Goal: Information Seeking & Learning: Learn about a topic

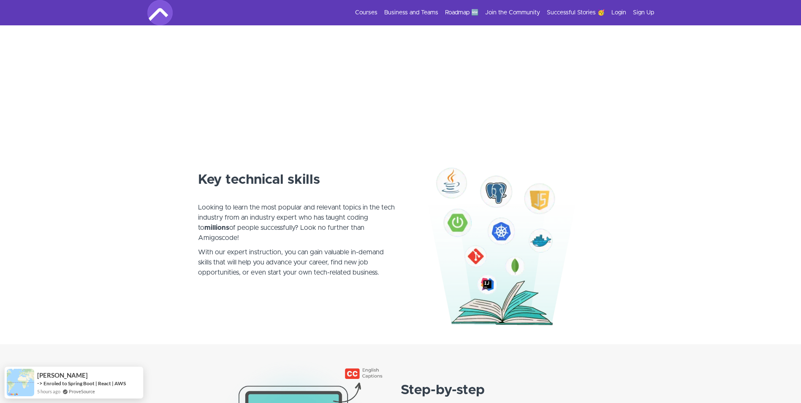
scroll to position [380, 0]
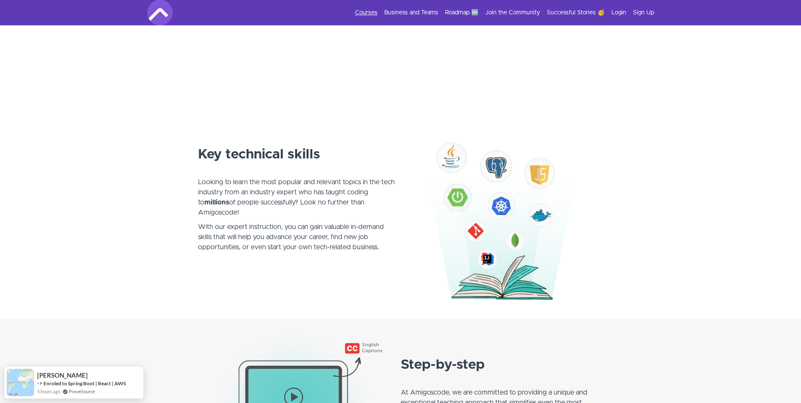
click at [371, 11] on link "Courses" at bounding box center [366, 12] width 22 height 8
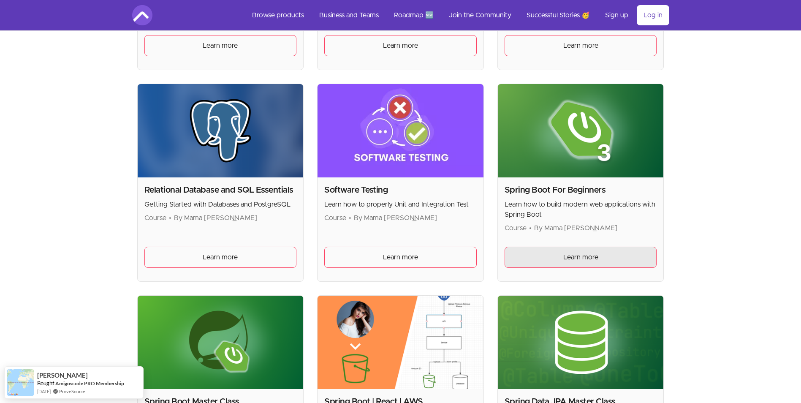
scroll to position [1815, 0]
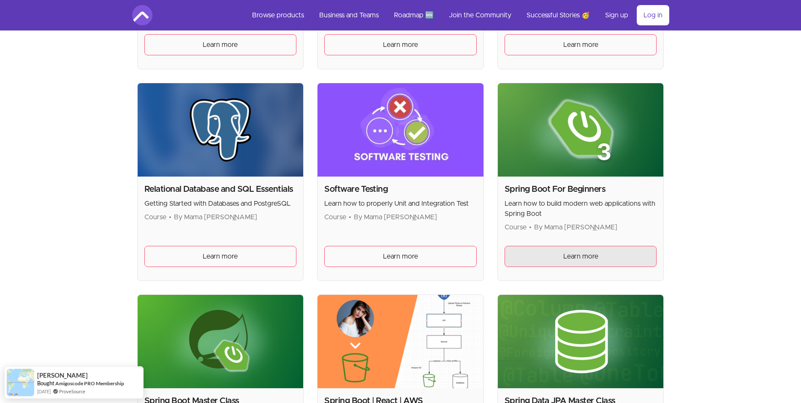
click at [609, 257] on link "Learn more" at bounding box center [581, 256] width 152 height 21
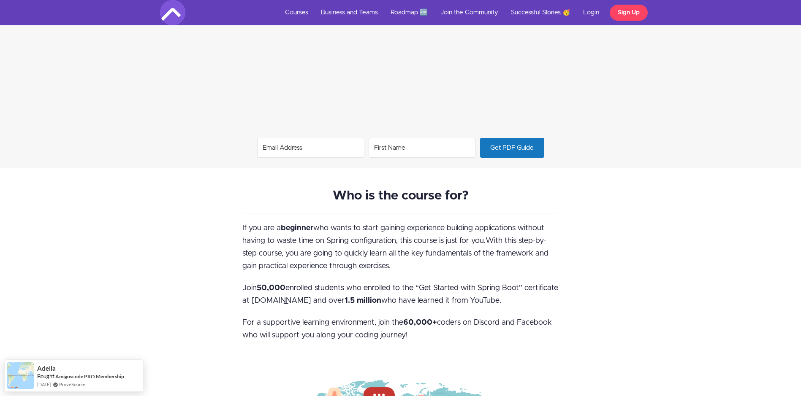
scroll to position [760, 0]
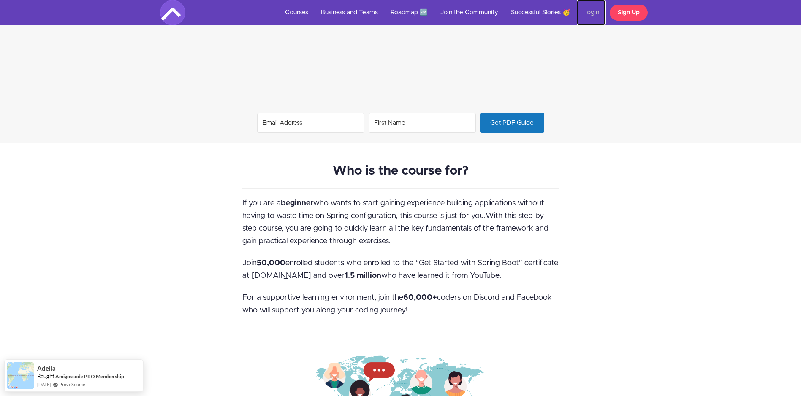
click at [587, 8] on link "Login" at bounding box center [591, 12] width 29 height 25
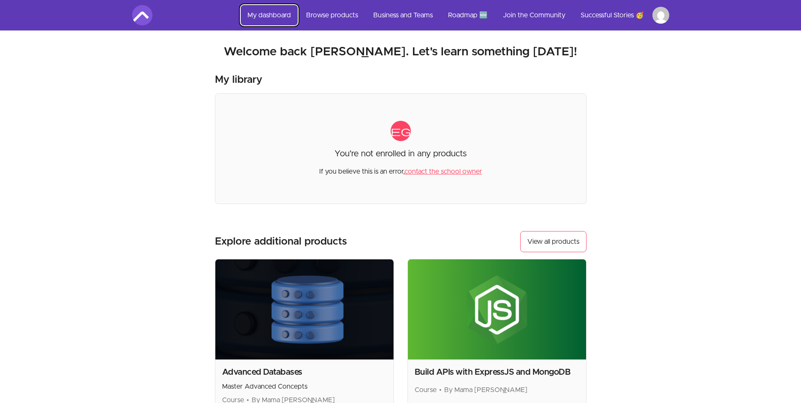
click at [264, 18] on link "My dashboard" at bounding box center [269, 15] width 57 height 20
click at [329, 13] on link "Browse products" at bounding box center [331, 15] width 65 height 20
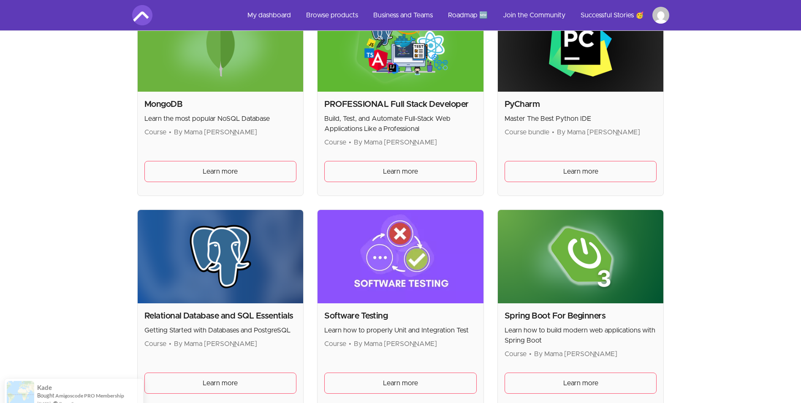
scroll to position [1815, 0]
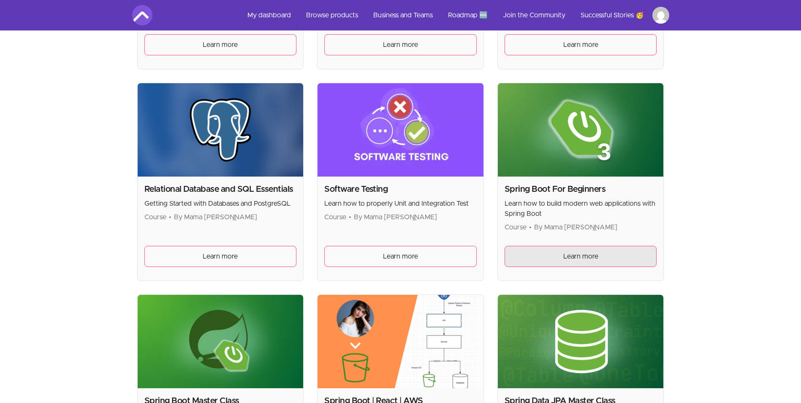
click at [554, 256] on link "Learn more" at bounding box center [581, 256] width 152 height 21
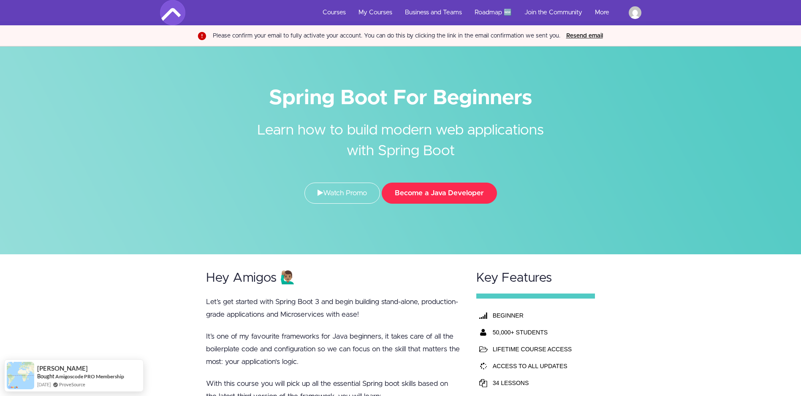
click at [451, 197] on button "Become a Java Developer" at bounding box center [439, 193] width 115 height 21
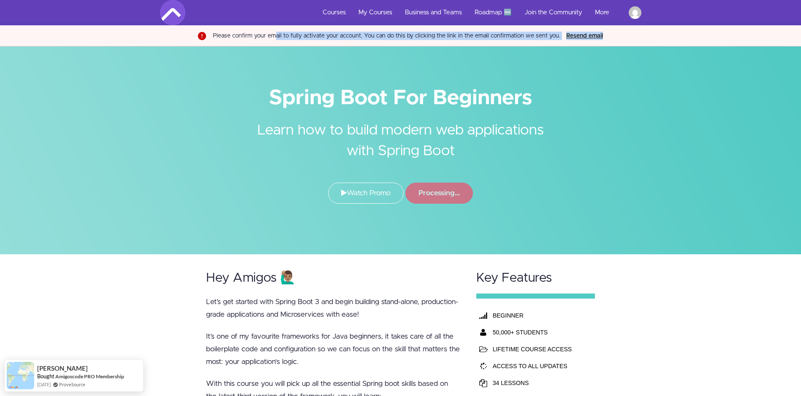
drag, startPoint x: 430, startPoint y: 45, endPoint x: 585, endPoint y: 45, distance: 154.5
click at [585, 45] on div "Please confirm your email to fully activate your account. You can do this by cl…" at bounding box center [400, 35] width 801 height 21
drag, startPoint x: 585, startPoint y: 45, endPoint x: 480, endPoint y: 42, distance: 104.3
click at [480, 42] on div "Please confirm your email to fully activate your account. You can do this by cl…" at bounding box center [400, 35] width 801 height 21
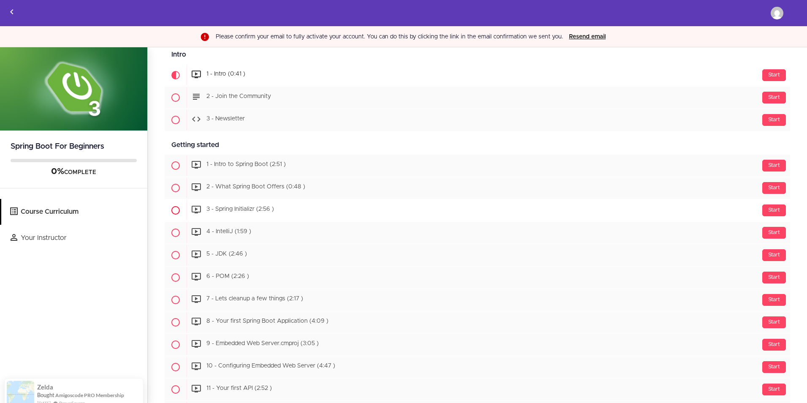
scroll to position [84, 0]
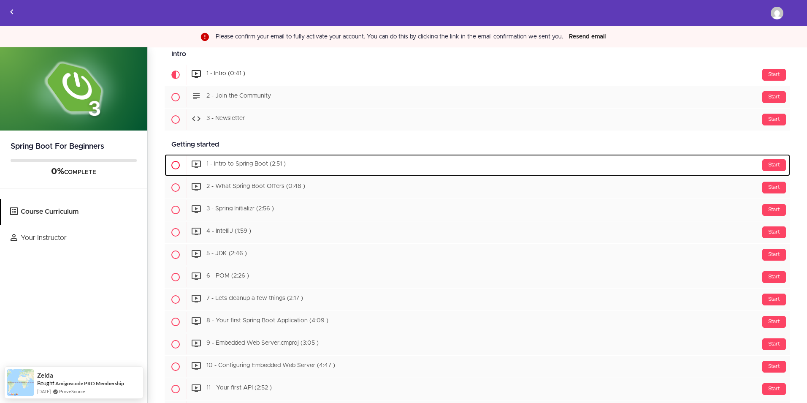
click at [301, 167] on div "Start 1 - Intro to Spring Boot (2:51 )" at bounding box center [489, 165] width 604 height 20
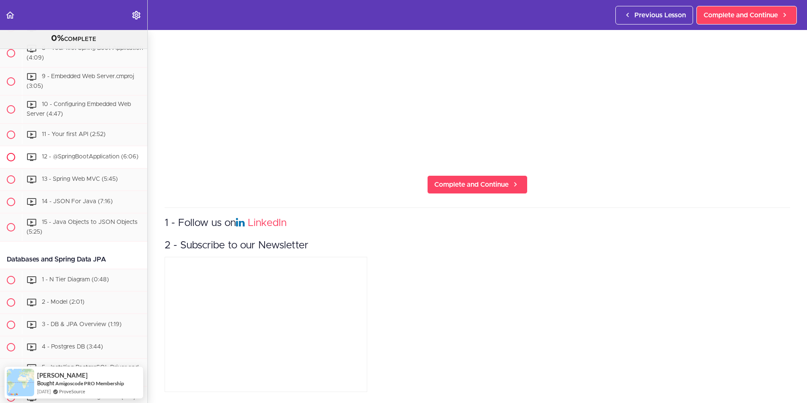
scroll to position [319, 0]
click at [101, 181] on span "13 - Spring Web MVC (5:45)" at bounding box center [80, 178] width 76 height 6
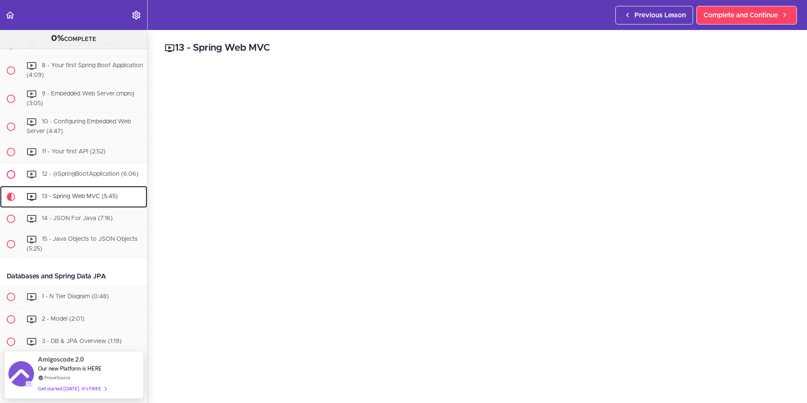
scroll to position [300, 0]
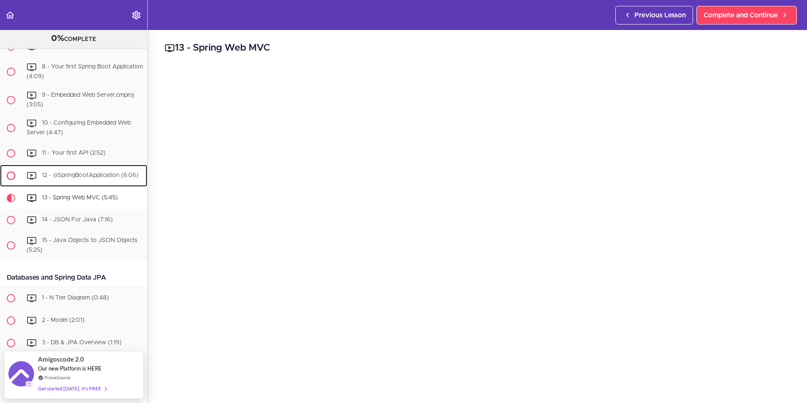
click at [96, 185] on div "12 - @SpringBootApplication (6:06)" at bounding box center [84, 175] width 125 height 19
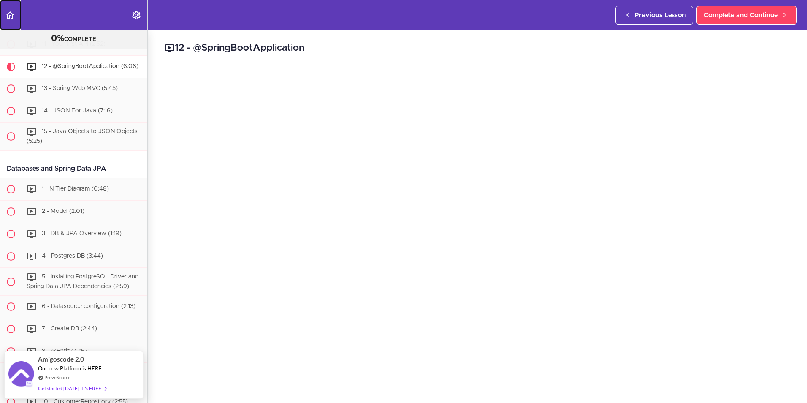
click at [9, 12] on icon "Back to course curriculum" at bounding box center [10, 15] width 10 height 10
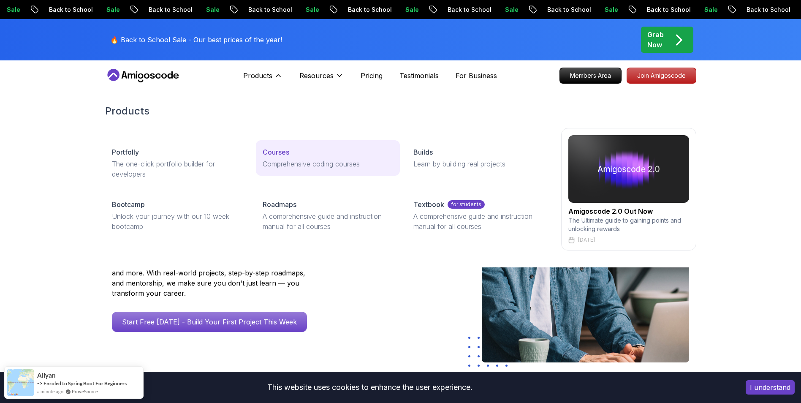
click at [284, 154] on p "Courses" at bounding box center [276, 152] width 27 height 10
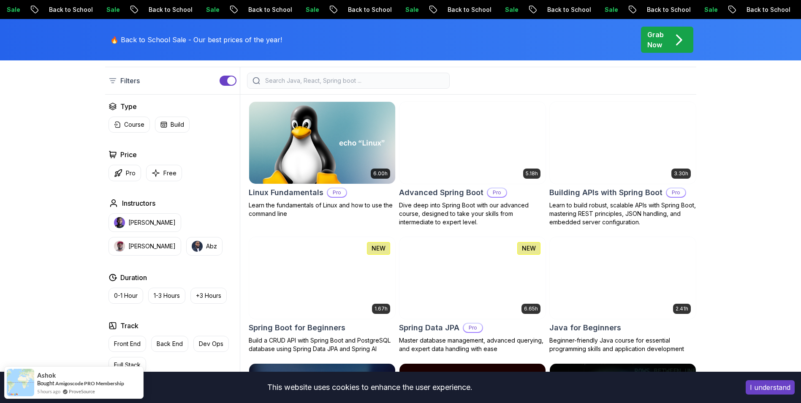
scroll to position [253, 0]
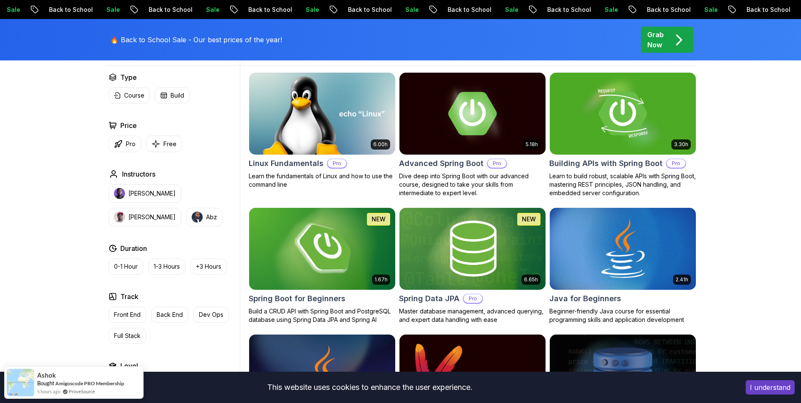
click at [312, 293] on h2 "Spring Boot for Beginners" at bounding box center [297, 299] width 97 height 12
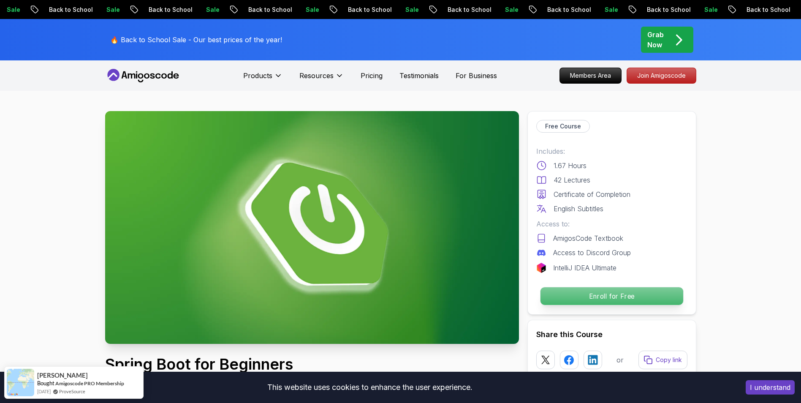
click at [623, 300] on p "Enroll for Free" at bounding box center [611, 296] width 143 height 18
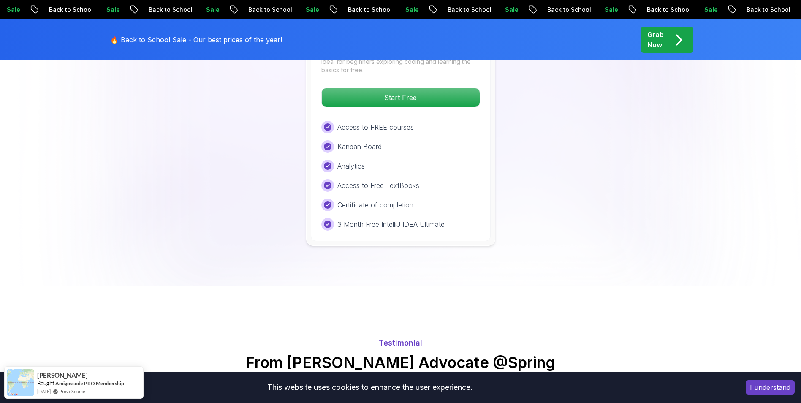
scroll to position [1676, 0]
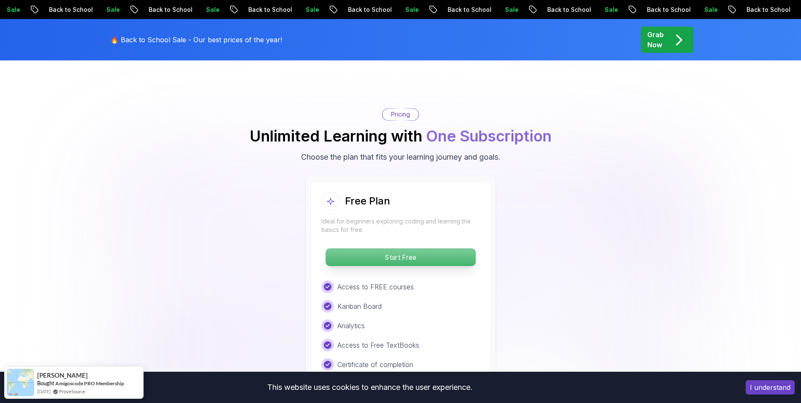
click at [401, 248] on p "Start Free" at bounding box center [401, 257] width 150 height 18
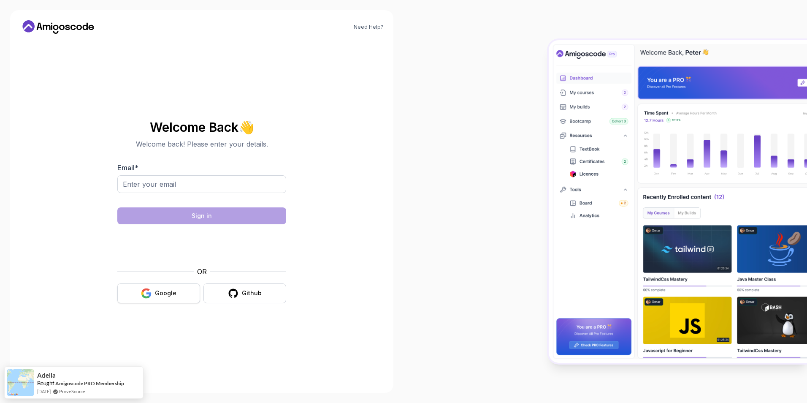
click at [165, 286] on button "Google" at bounding box center [158, 293] width 83 height 20
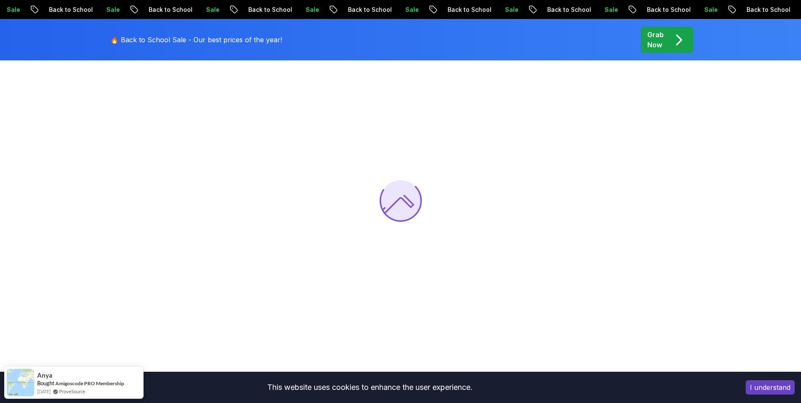
scroll to position [127, 0]
click at [762, 391] on button "I understand" at bounding box center [770, 387] width 49 height 14
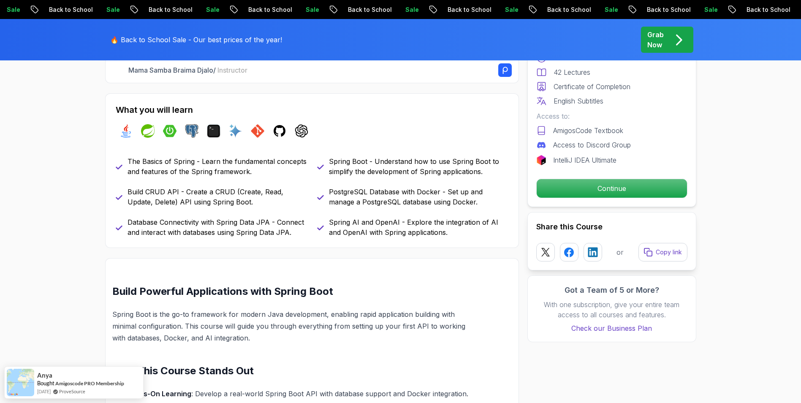
scroll to position [169, 0]
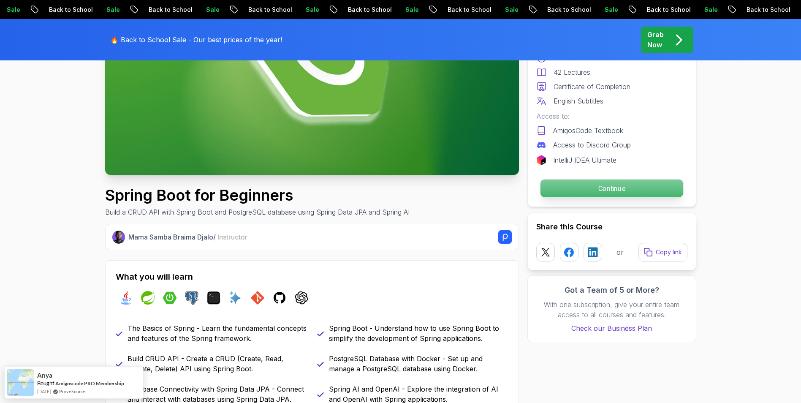
click at [619, 194] on p "Continue" at bounding box center [611, 188] width 143 height 18
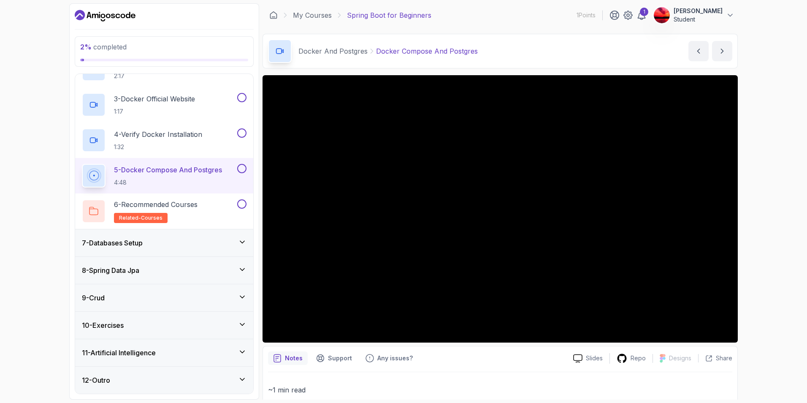
click at [195, 244] on div "7 - Databases Setup" at bounding box center [164, 243] width 165 height 10
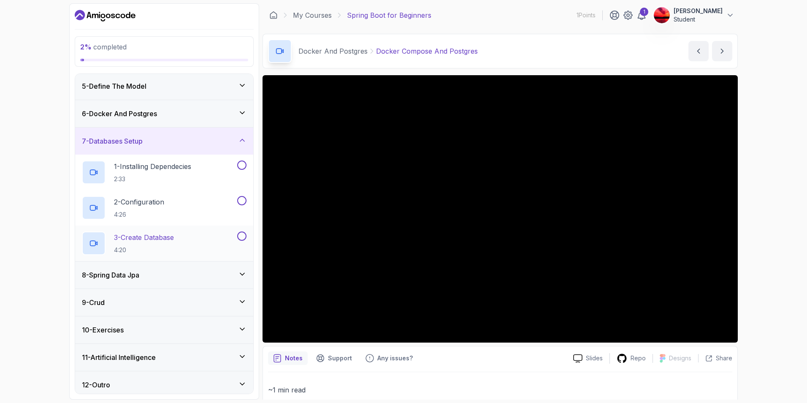
scroll to position [116, 0]
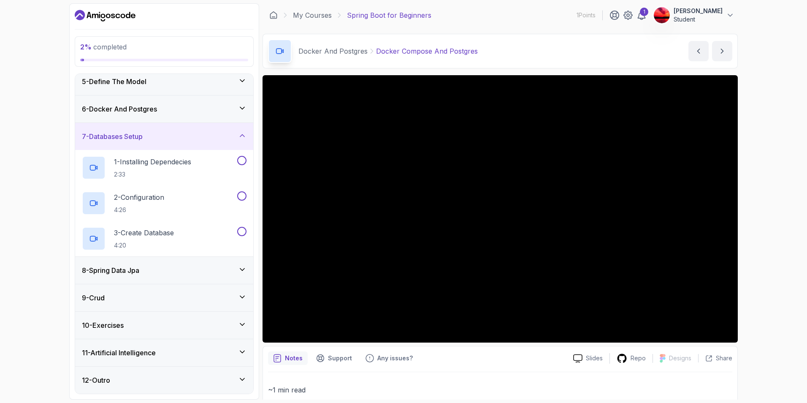
click at [179, 275] on div "8 - Spring Data Jpa" at bounding box center [164, 270] width 178 height 27
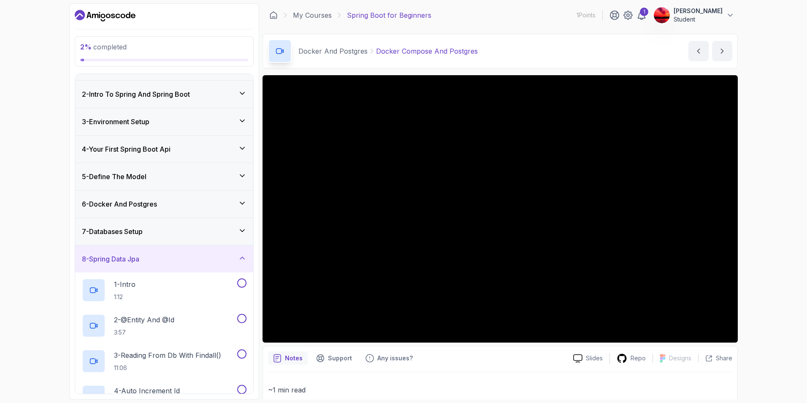
scroll to position [0, 0]
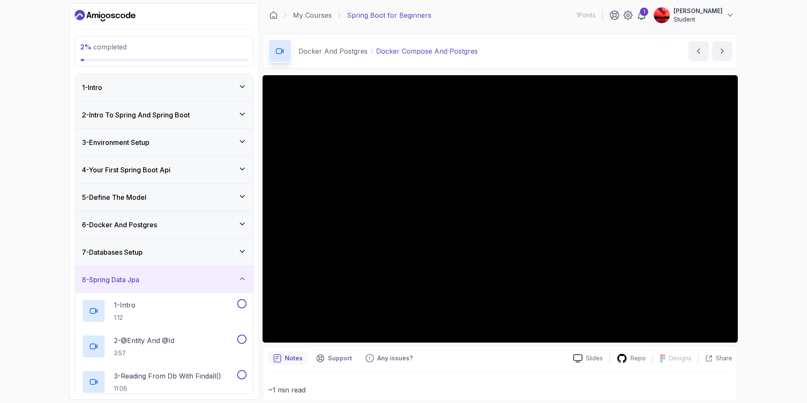
click at [155, 171] on h3 "4 - Your First Spring Boot Api" at bounding box center [126, 170] width 89 height 10
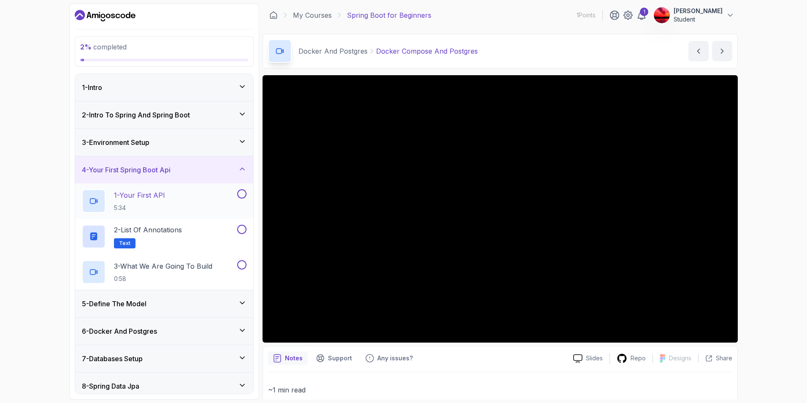
click at [165, 197] on p "1 - Your First API" at bounding box center [139, 195] width 51 height 10
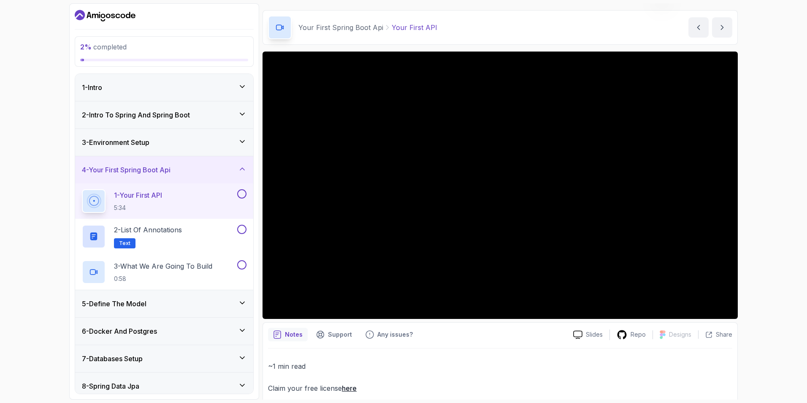
scroll to position [35, 0]
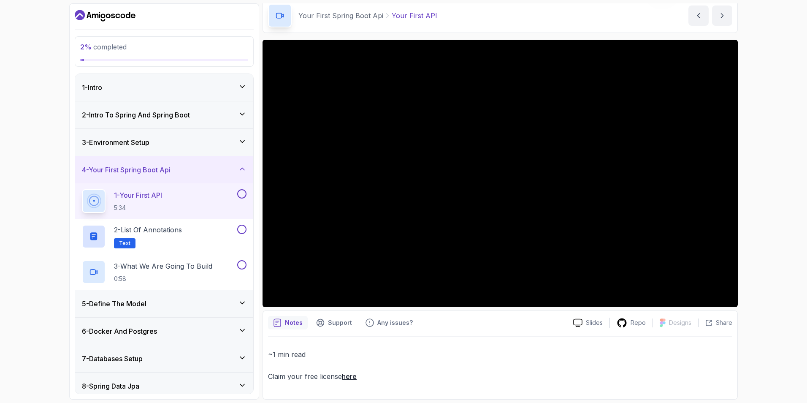
click at [170, 119] on h3 "2 - Intro To Spring And Spring Boot" at bounding box center [136, 115] width 108 height 10
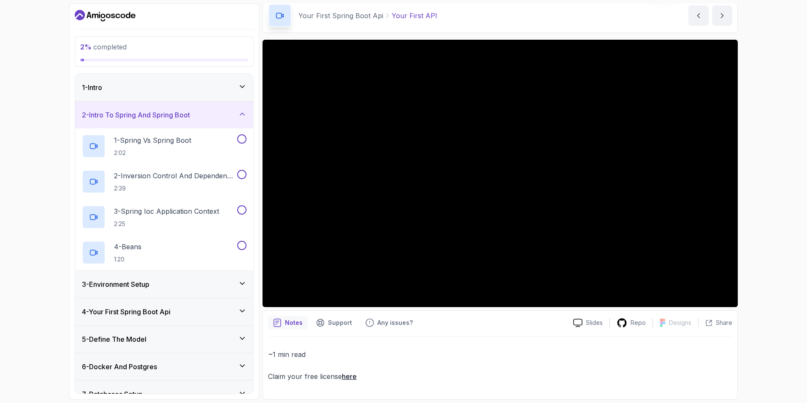
click at [195, 121] on div "2 - Intro To Spring And Spring Boot" at bounding box center [164, 114] width 178 height 27
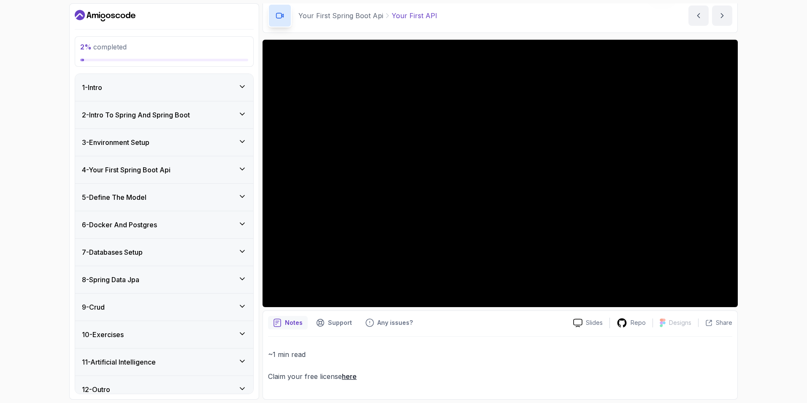
click at [193, 135] on div "3 - Environment Setup" at bounding box center [164, 142] width 178 height 27
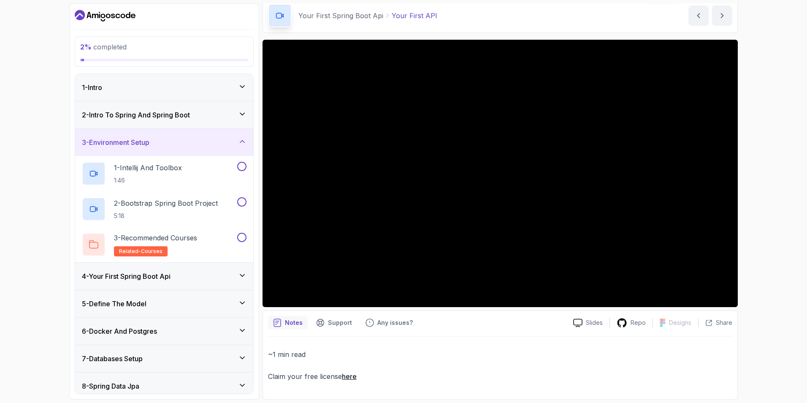
click at [187, 278] on div "4 - Your First Spring Boot Api" at bounding box center [164, 276] width 165 height 10
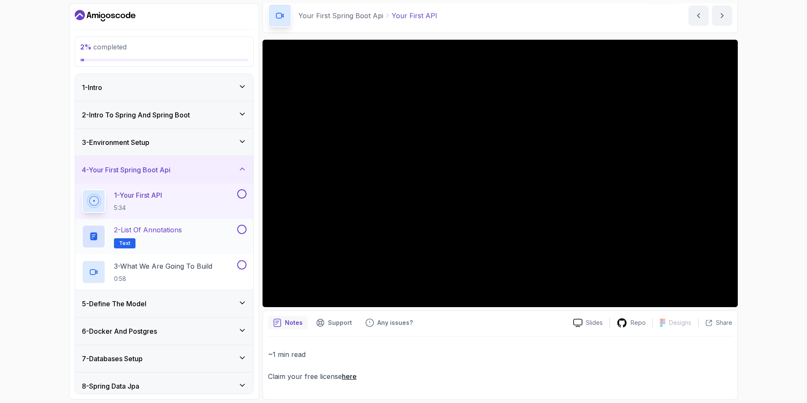
click at [182, 227] on p "2 - List of Annotations" at bounding box center [148, 230] width 68 height 10
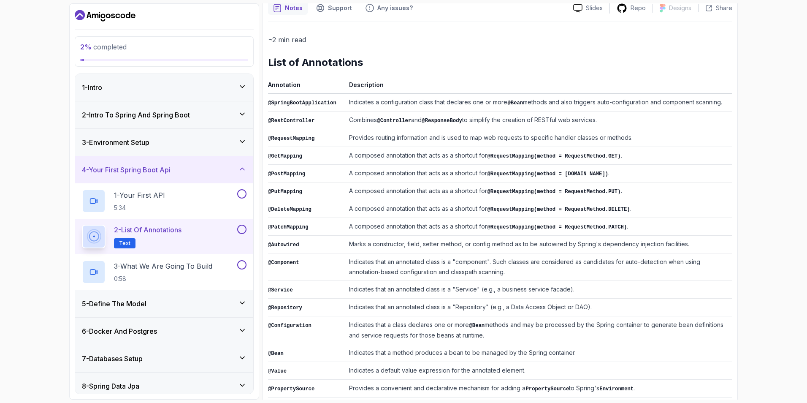
scroll to position [105, 0]
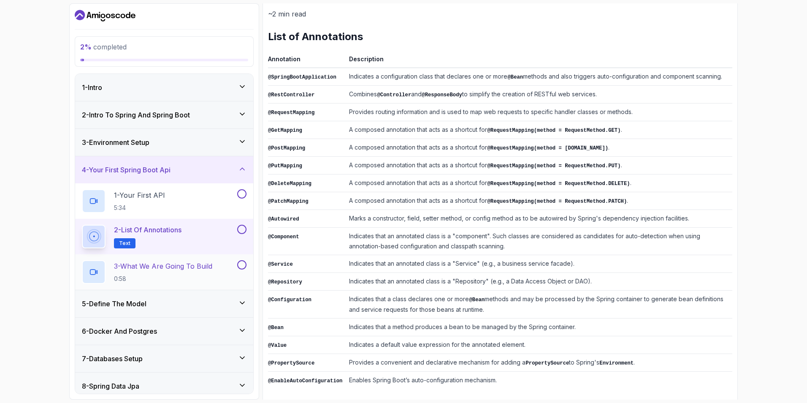
click at [187, 281] on p "0:58" at bounding box center [163, 278] width 98 height 8
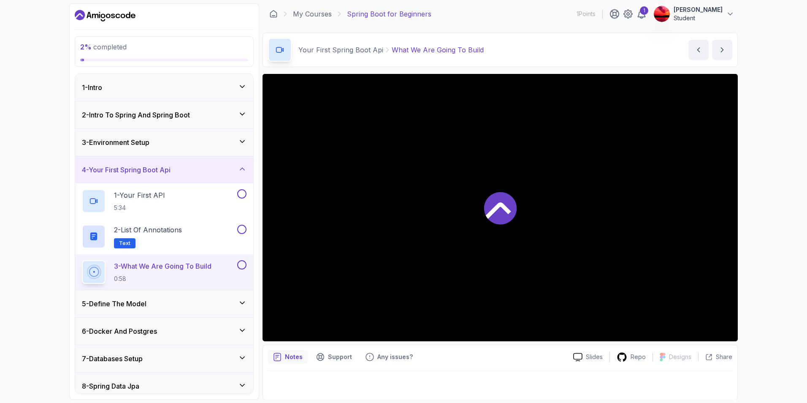
scroll to position [2, 0]
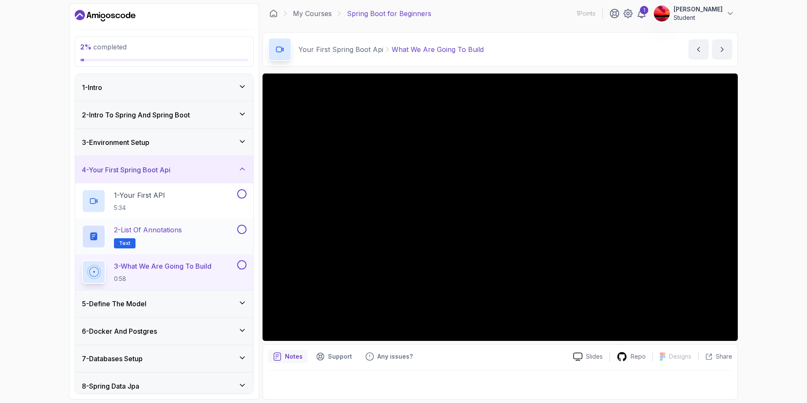
click at [177, 230] on p "2 - List of Annotations" at bounding box center [148, 230] width 68 height 10
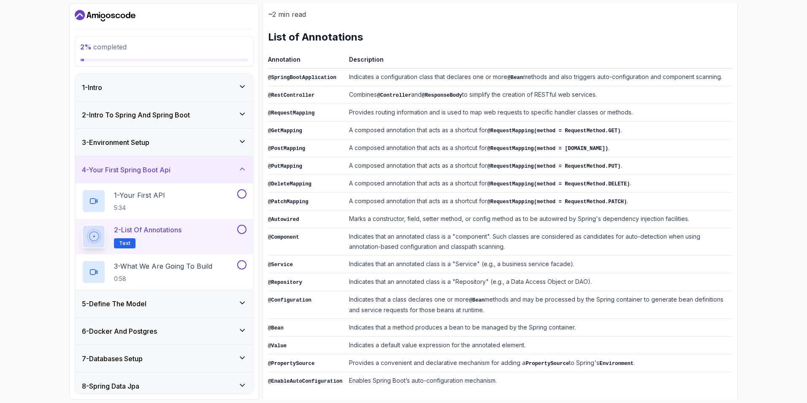
scroll to position [105, 0]
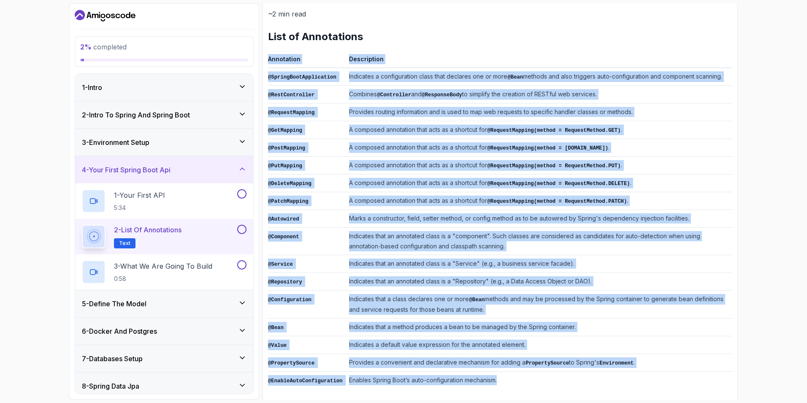
drag, startPoint x: 502, startPoint y: 371, endPoint x: 266, endPoint y: 70, distance: 382.8
click at [266, 70] on div "Notes Support Any issues? Slides Repo Designs Design not available Share ~2 min…" at bounding box center [500, 188] width 475 height 436
copy div "Annotation Description @SpringBootApplication Indicates a configuration class t…"
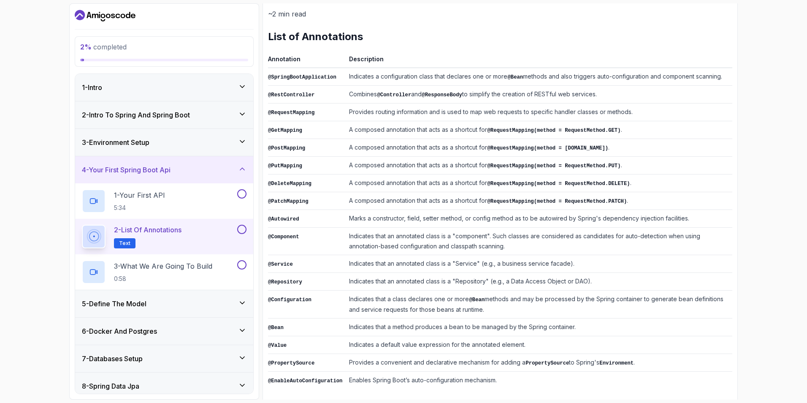
click at [273, 35] on h2 "List of Annotations" at bounding box center [500, 37] width 464 height 14
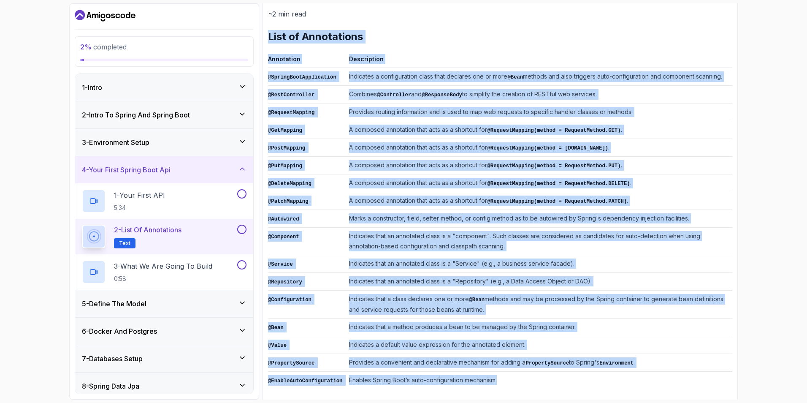
drag, startPoint x: 268, startPoint y: 35, endPoint x: 627, endPoint y: 377, distance: 495.1
click at [627, 377] on div "Notes Support Any issues? Slides Repo Designs Design not available Share ~2 min…" at bounding box center [500, 188] width 475 height 436
copy div "List of Annotations Annotation Description @SpringBootApplication Indicates a c…"
click at [575, 215] on td "Marks a constructor, field, setter method, or config method as to be autowired …" at bounding box center [539, 219] width 387 height 18
click at [168, 273] on h2 "3 - What We Are Going To Build 0:58" at bounding box center [163, 272] width 98 height 22
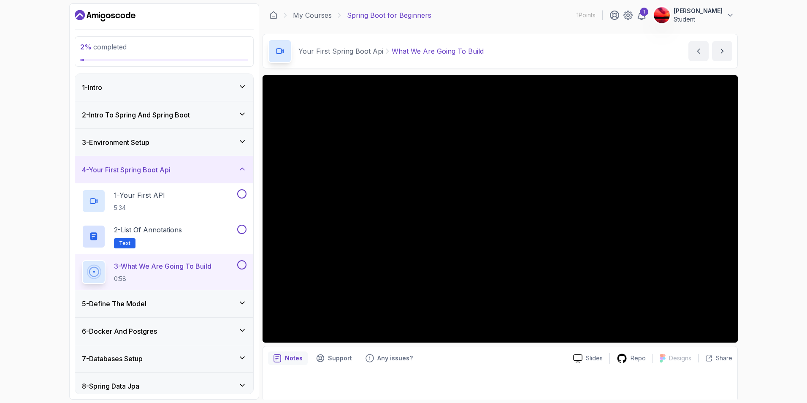
scroll to position [2, 0]
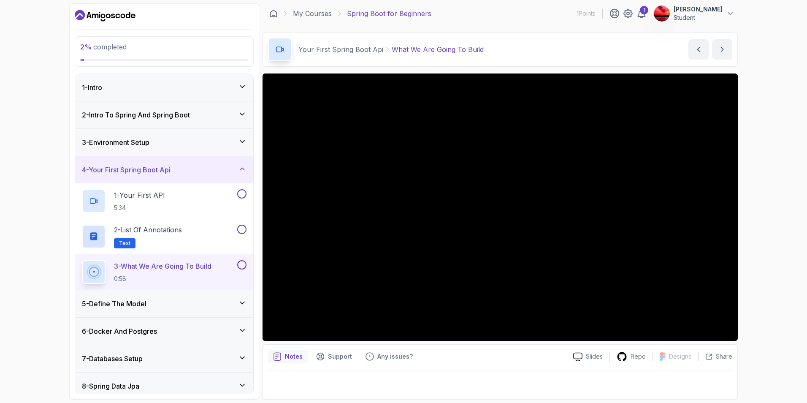
click at [175, 303] on div "5 - Define The Model" at bounding box center [164, 303] width 165 height 10
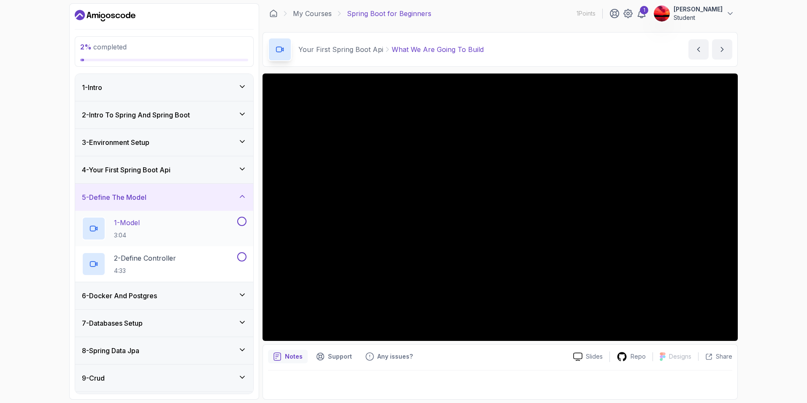
click at [177, 229] on div "1 - Model 3:04" at bounding box center [159, 229] width 154 height 24
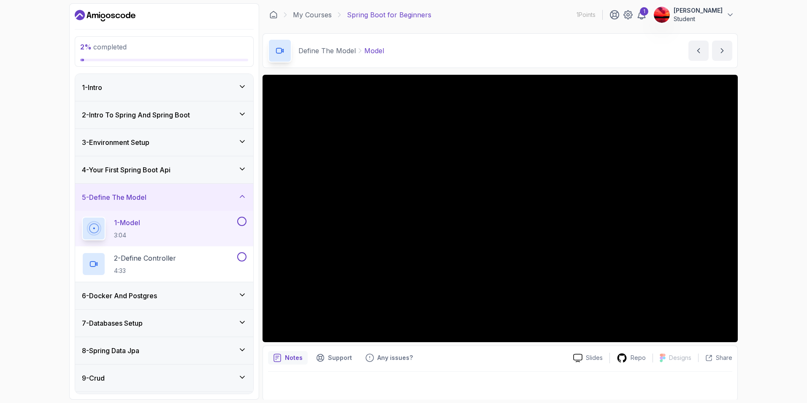
scroll to position [2, 0]
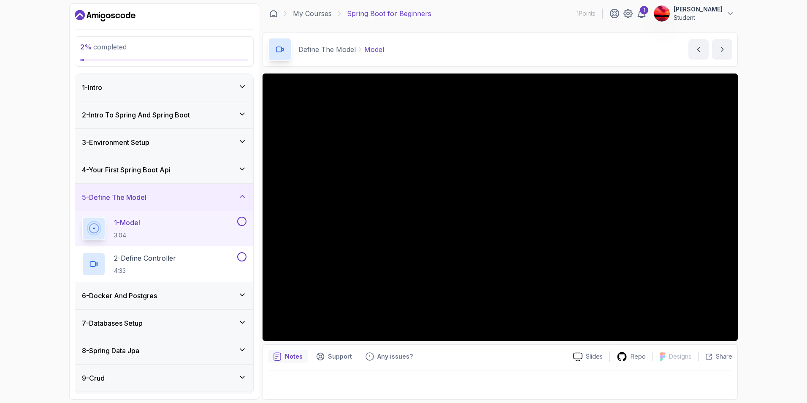
click at [159, 174] on h3 "4 - Your First Spring Boot Api" at bounding box center [126, 170] width 89 height 10
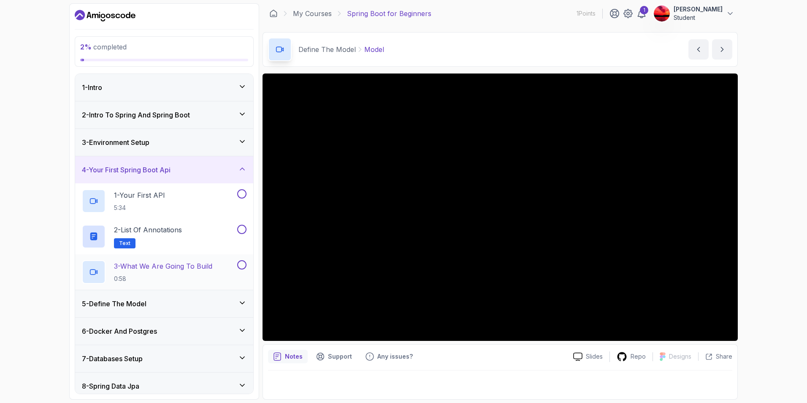
click at [184, 266] on p "3 - What We Are Going To Build" at bounding box center [163, 266] width 98 height 10
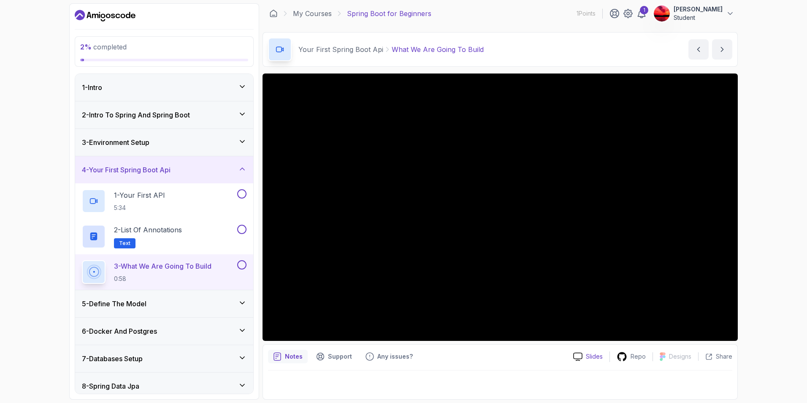
click at [589, 358] on p "Slides" at bounding box center [594, 356] width 17 height 8
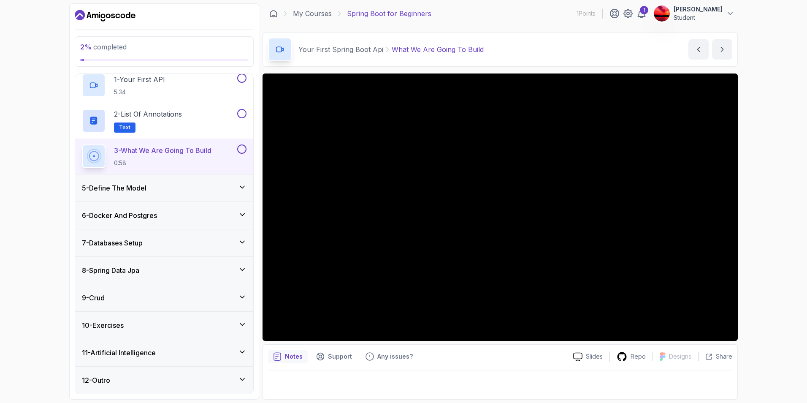
click at [171, 195] on div "5 - Define The Model" at bounding box center [164, 187] width 178 height 27
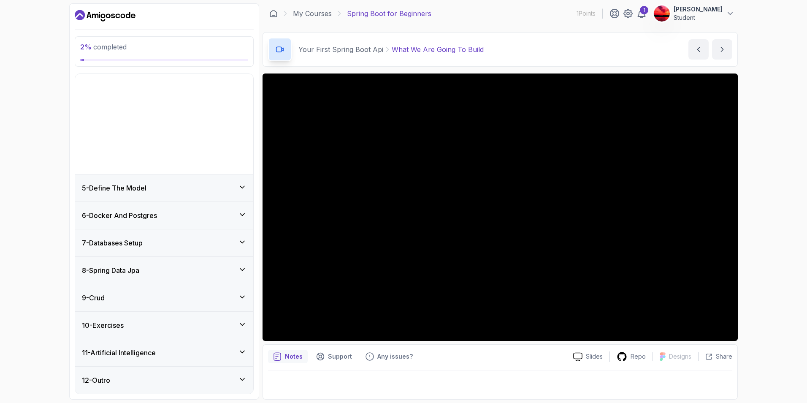
scroll to position [9, 0]
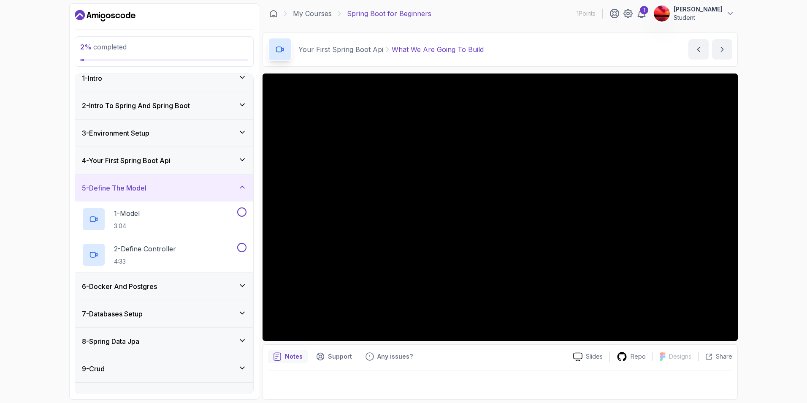
click at [182, 290] on div "6 - Docker And Postgres" at bounding box center [164, 286] width 165 height 10
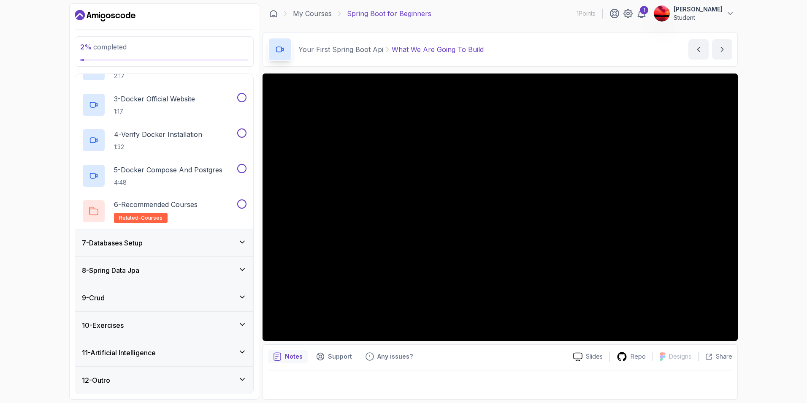
click at [173, 245] on div "7 - Databases Setup" at bounding box center [164, 243] width 165 height 10
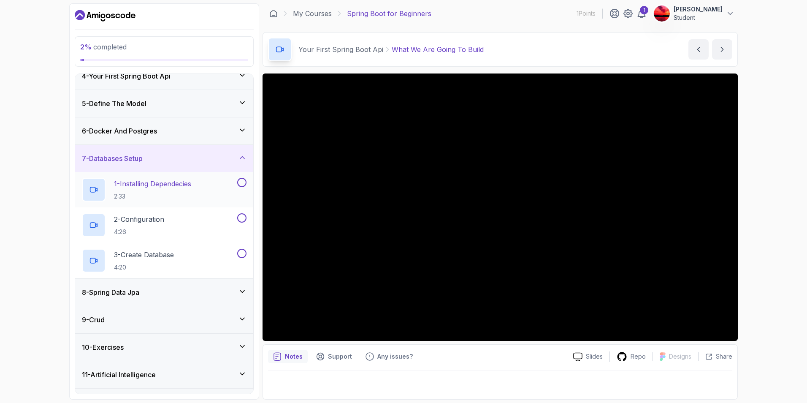
scroll to position [116, 0]
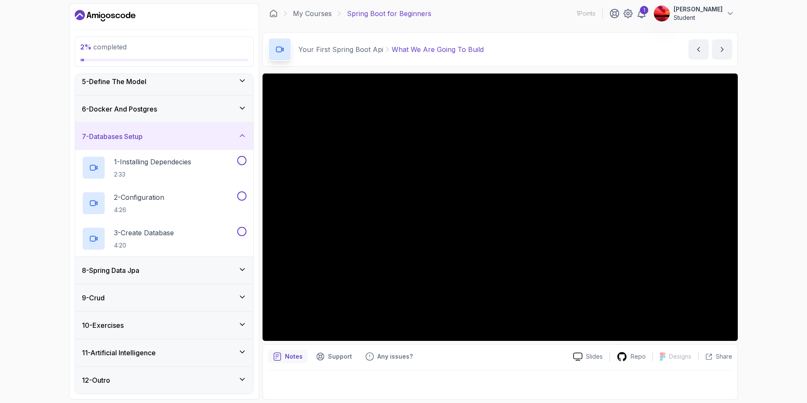
click at [160, 275] on div "8 - Spring Data Jpa" at bounding box center [164, 270] width 165 height 10
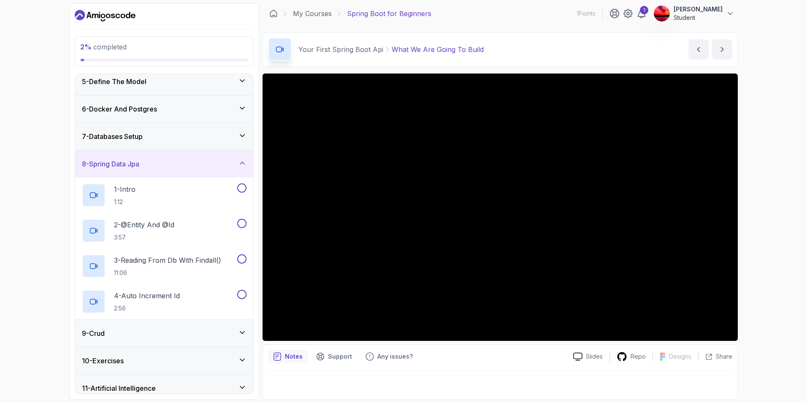
click at [142, 335] on div "9 - Crud" at bounding box center [164, 333] width 165 height 10
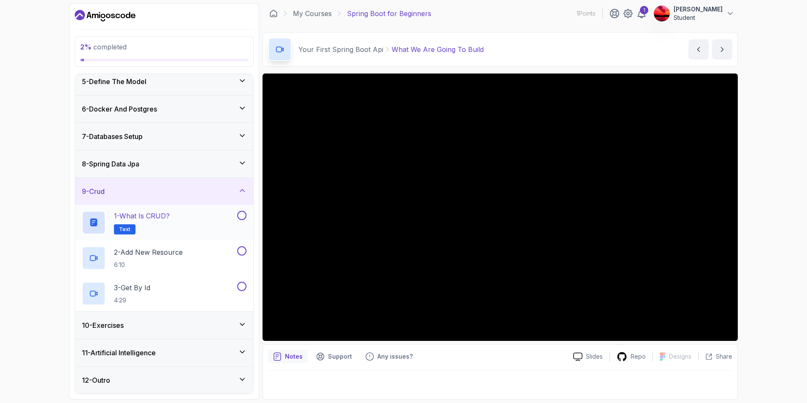
click at [183, 225] on div "1 - What is CRUD? Text" at bounding box center [159, 223] width 154 height 24
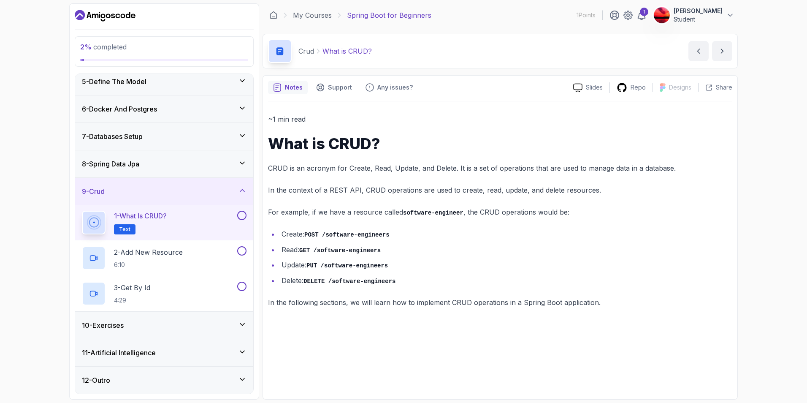
click at [598, 82] on div "Slides Repo Designs Design not available Share" at bounding box center [650, 88] width 166 height 14
click at [596, 88] on p "Slides" at bounding box center [594, 87] width 17 height 8
click at [271, 138] on h1 "What is CRUD?" at bounding box center [500, 143] width 464 height 17
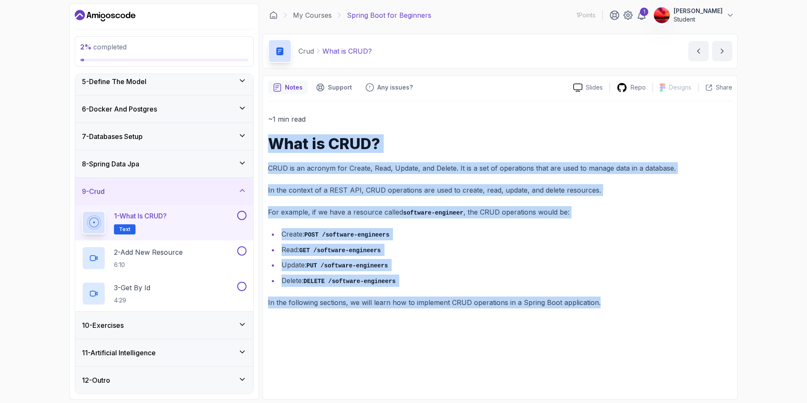
drag, startPoint x: 320, startPoint y: 159, endPoint x: 639, endPoint y: 296, distance: 347.4
click at [639, 296] on div "~1 min read What is CRUD? CRUD is an acronym for Create, Read, Update, and Dele…" at bounding box center [500, 210] width 464 height 195
drag, startPoint x: 639, startPoint y: 296, endPoint x: 444, endPoint y: 304, distance: 195.6
click at [454, 306] on p "In the following sections, we will learn how to implement CRUD operations in a …" at bounding box center [500, 302] width 464 height 12
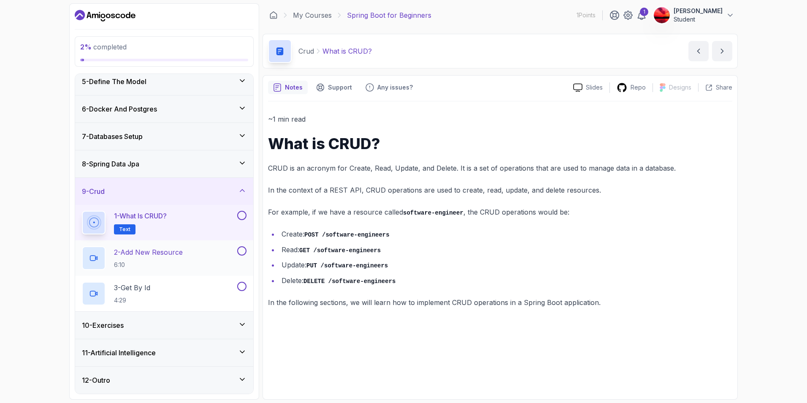
click at [176, 247] on p "2 - Add New Resource" at bounding box center [148, 252] width 69 height 10
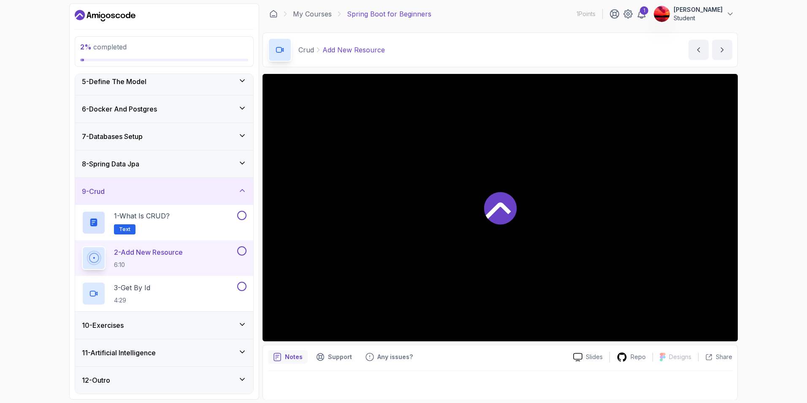
scroll to position [2, 0]
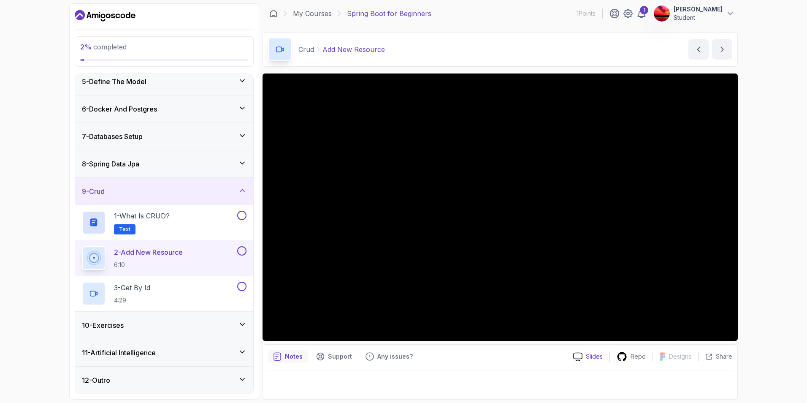
click at [591, 357] on p "Slides" at bounding box center [594, 356] width 17 height 8
click at [211, 217] on div "1 - What is CRUD? Text" at bounding box center [159, 223] width 154 height 24
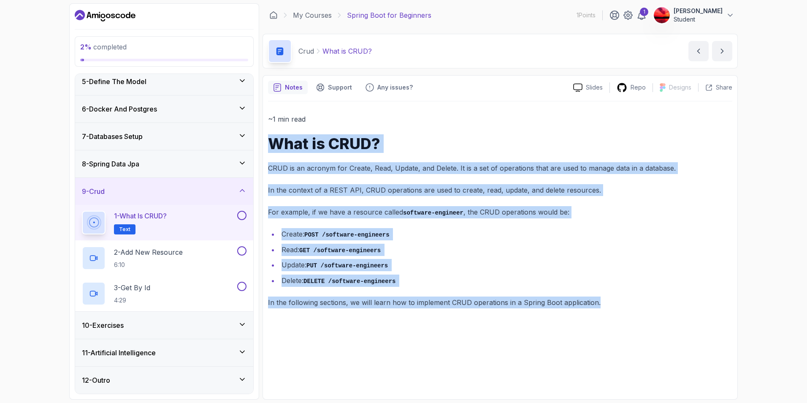
drag, startPoint x: 271, startPoint y: 145, endPoint x: 655, endPoint y: 308, distance: 417.6
click at [655, 308] on div "~1 min read What is CRUD? CRUD is an acronym for Create, Read, Update, and Dele…" at bounding box center [500, 210] width 464 height 195
copy div "What is CRUD? CRUD is an acronym for Create, Read, Update, and Delete. It is a …"
click at [170, 260] on p "6:10" at bounding box center [148, 264] width 69 height 8
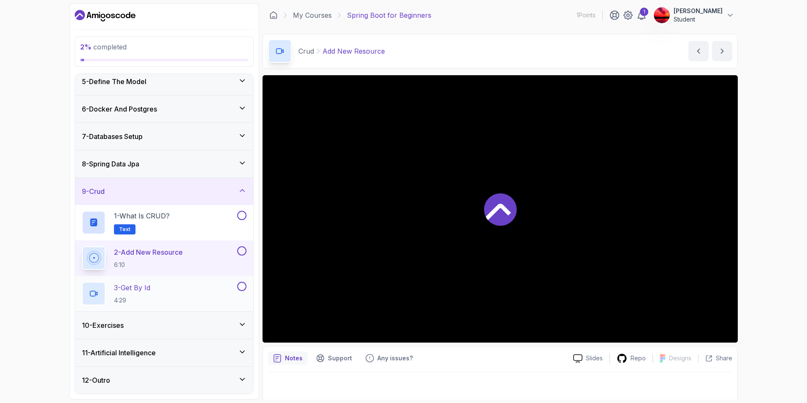
click at [175, 287] on div "3 - Get By Id 4:29" at bounding box center [159, 294] width 154 height 24
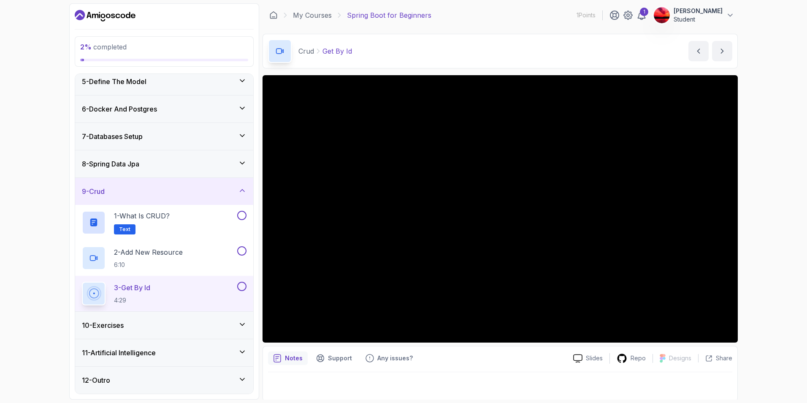
scroll to position [2, 0]
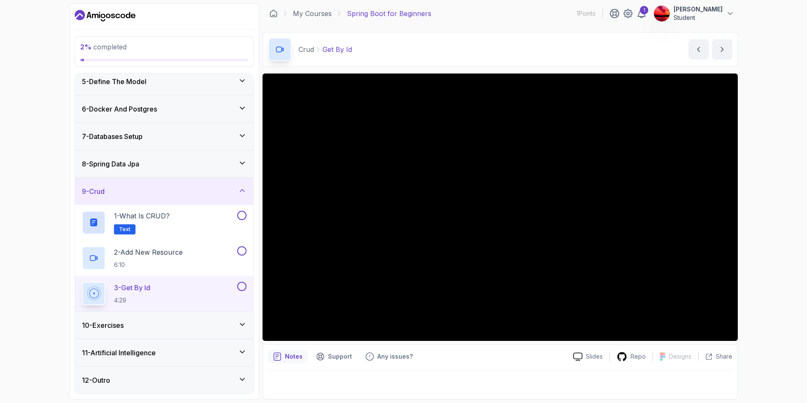
click at [174, 327] on div "10 - Exercises" at bounding box center [164, 325] width 165 height 10
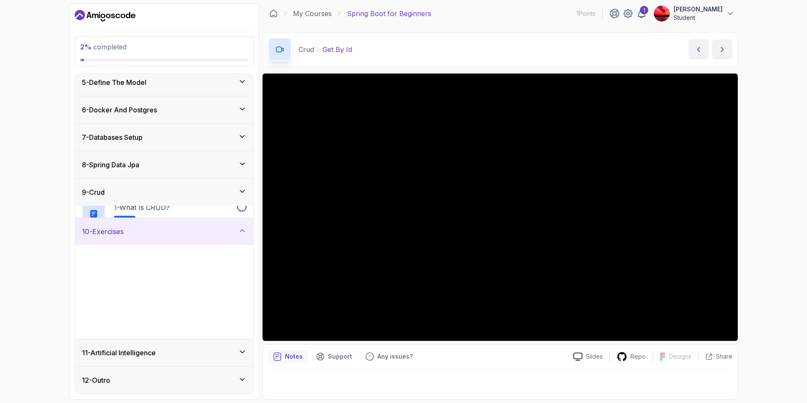
scroll to position [116, 0]
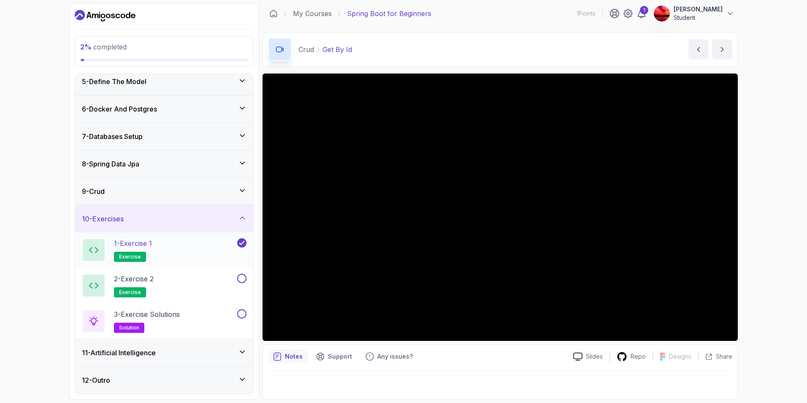
click at [179, 253] on div "1 - Exercise 1 exercise" at bounding box center [159, 250] width 154 height 24
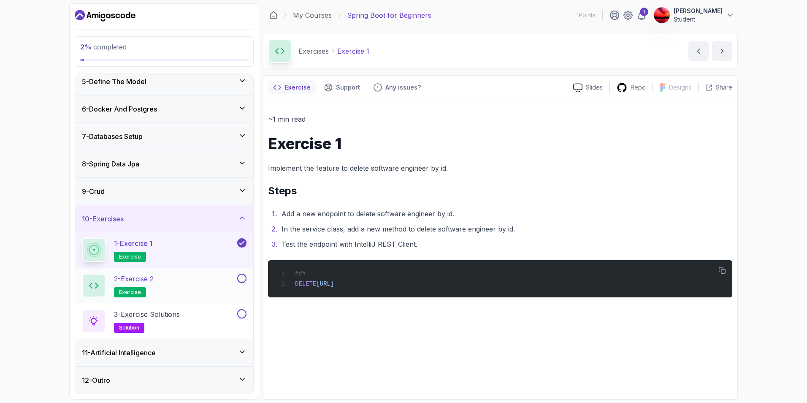
click at [183, 288] on div "2 - Exercise 2 exercise" at bounding box center [159, 286] width 154 height 24
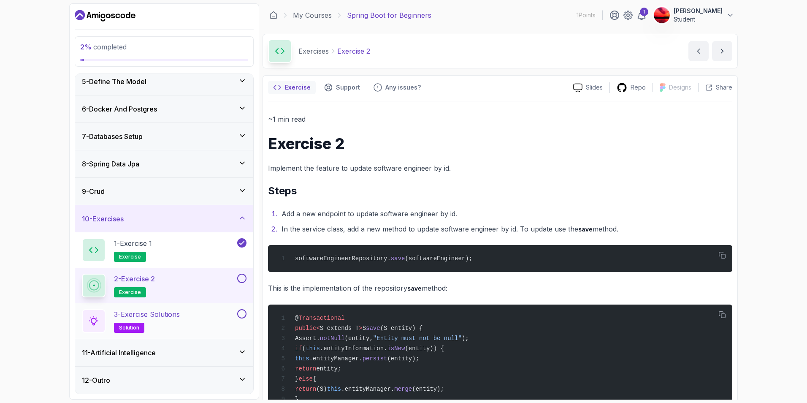
click at [195, 316] on div "3 - Exercise Solutions solution" at bounding box center [159, 321] width 154 height 24
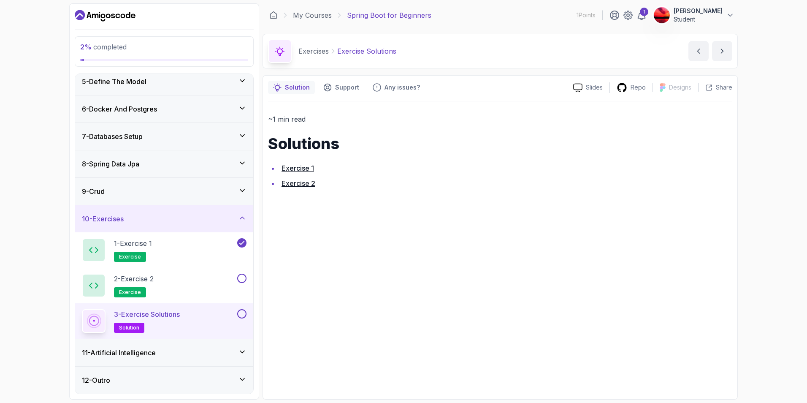
click at [196, 352] on div "11 - Artificial Intelligence" at bounding box center [164, 352] width 165 height 10
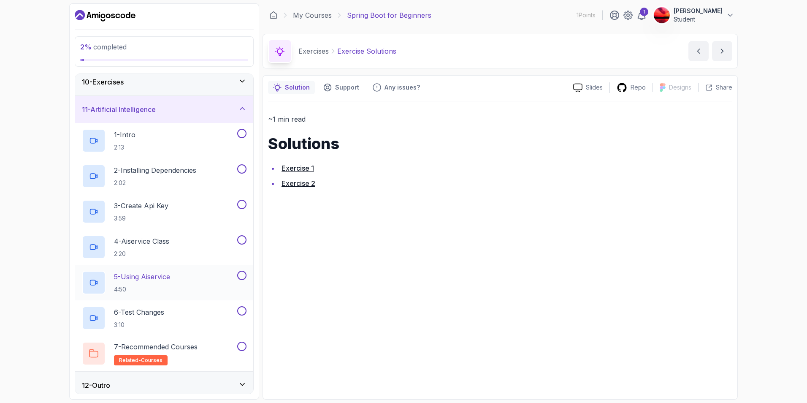
scroll to position [258, 0]
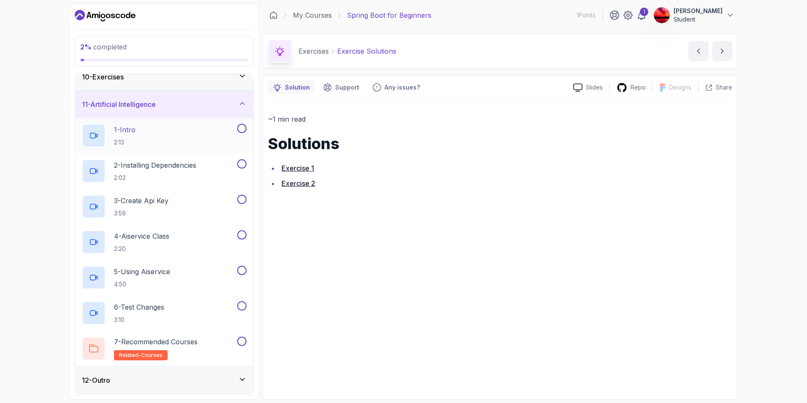
click at [180, 130] on div "1 - Intro 2:13" at bounding box center [159, 136] width 154 height 24
